Goal: Transaction & Acquisition: Subscribe to service/newsletter

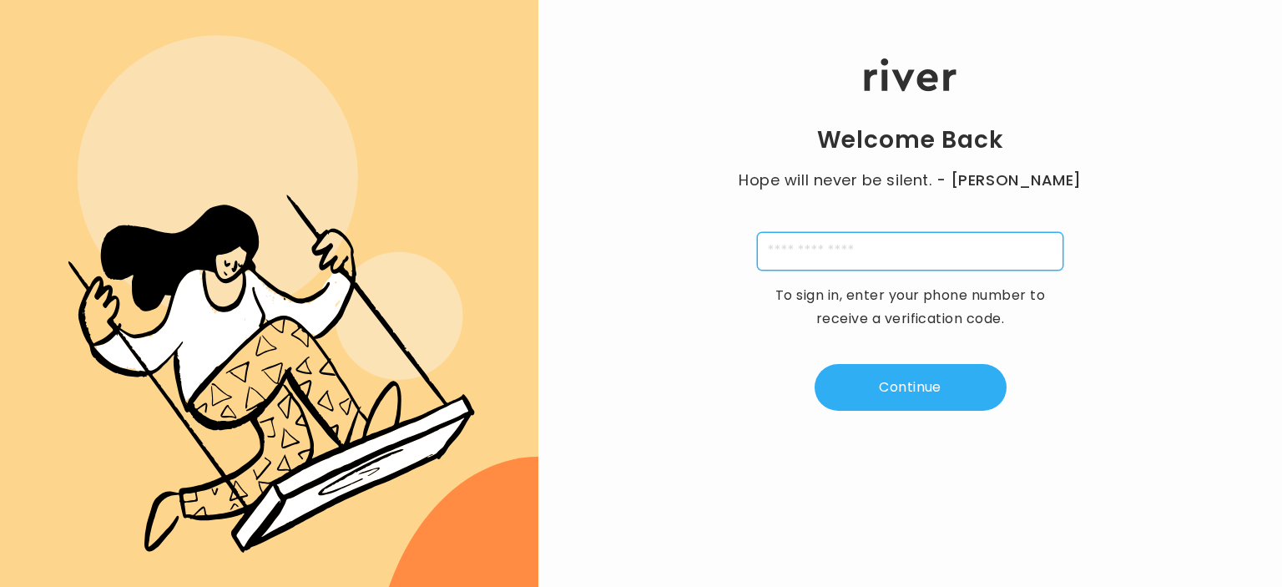
click at [810, 250] on input "tel" at bounding box center [910, 251] width 306 height 38
type input "**********"
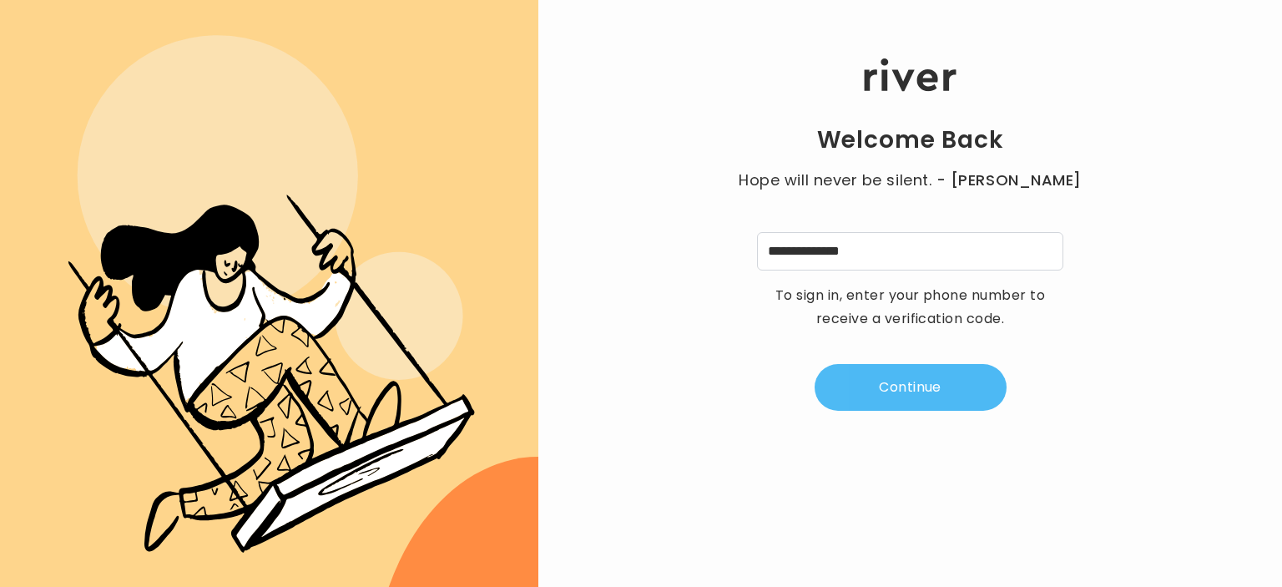
click at [878, 390] on button "Continue" at bounding box center [911, 387] width 192 height 47
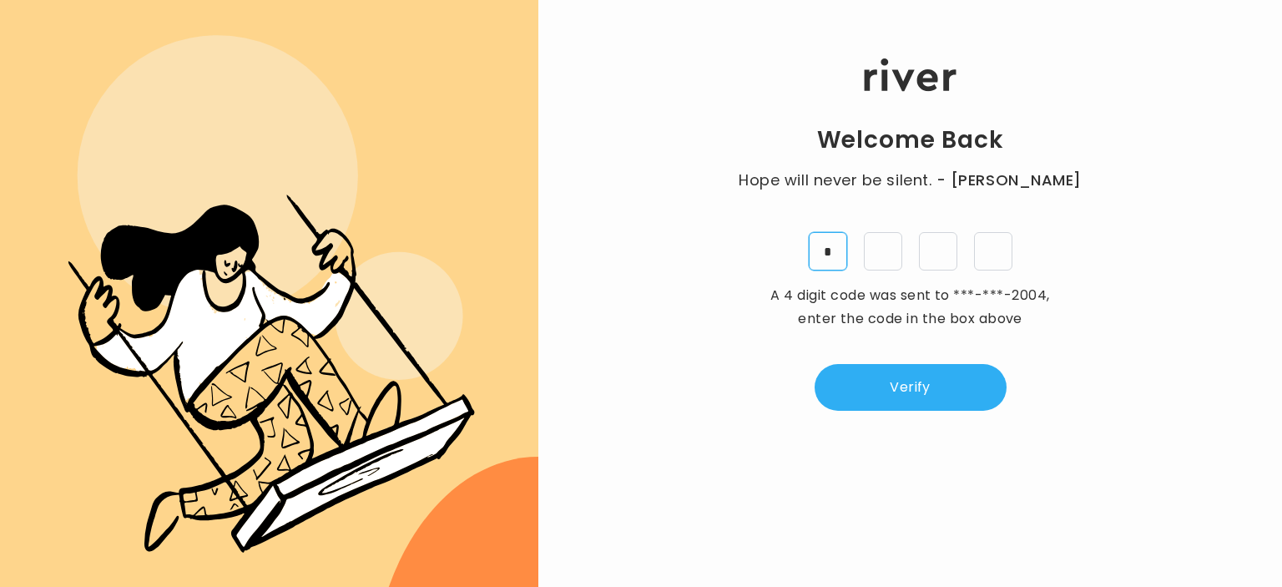
type input "*"
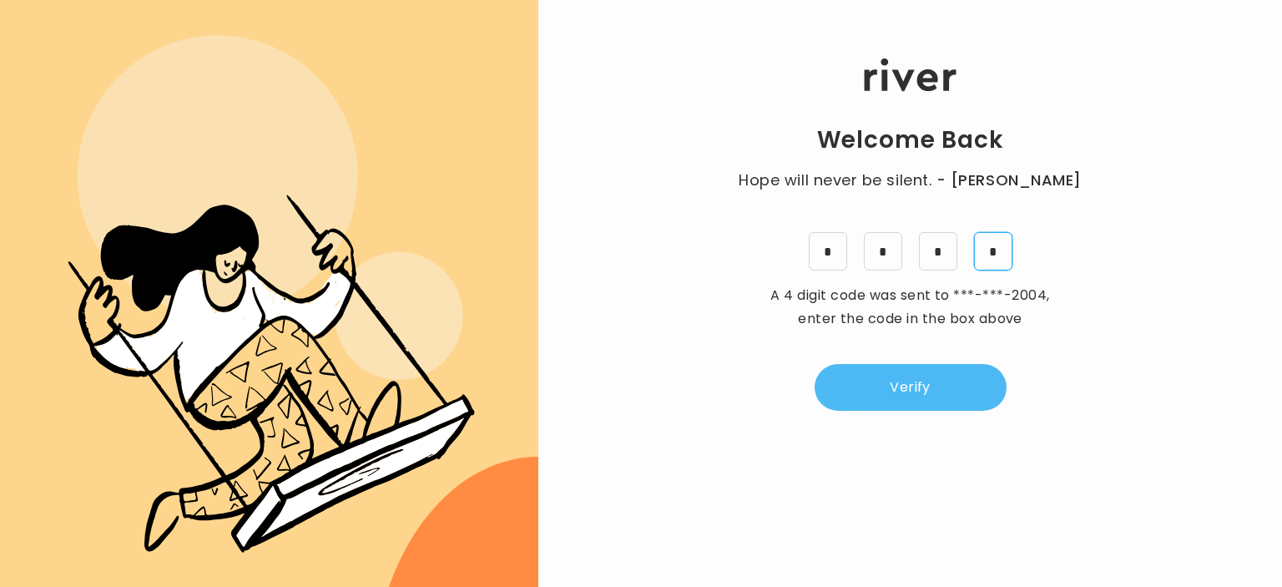
type input "*"
click at [922, 378] on button "Verify" at bounding box center [911, 387] width 192 height 47
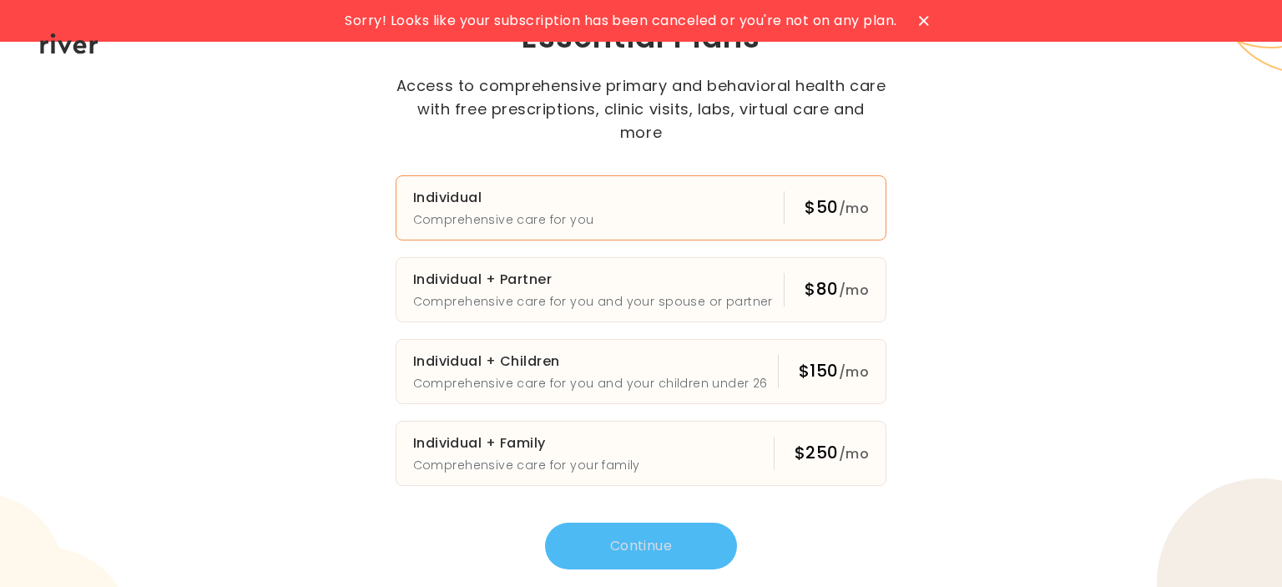
click at [558, 189] on h3 "Individual" at bounding box center [503, 197] width 181 height 23
click at [638, 533] on button "Continue" at bounding box center [641, 545] width 192 height 47
